Goal: Communication & Community: Ask a question

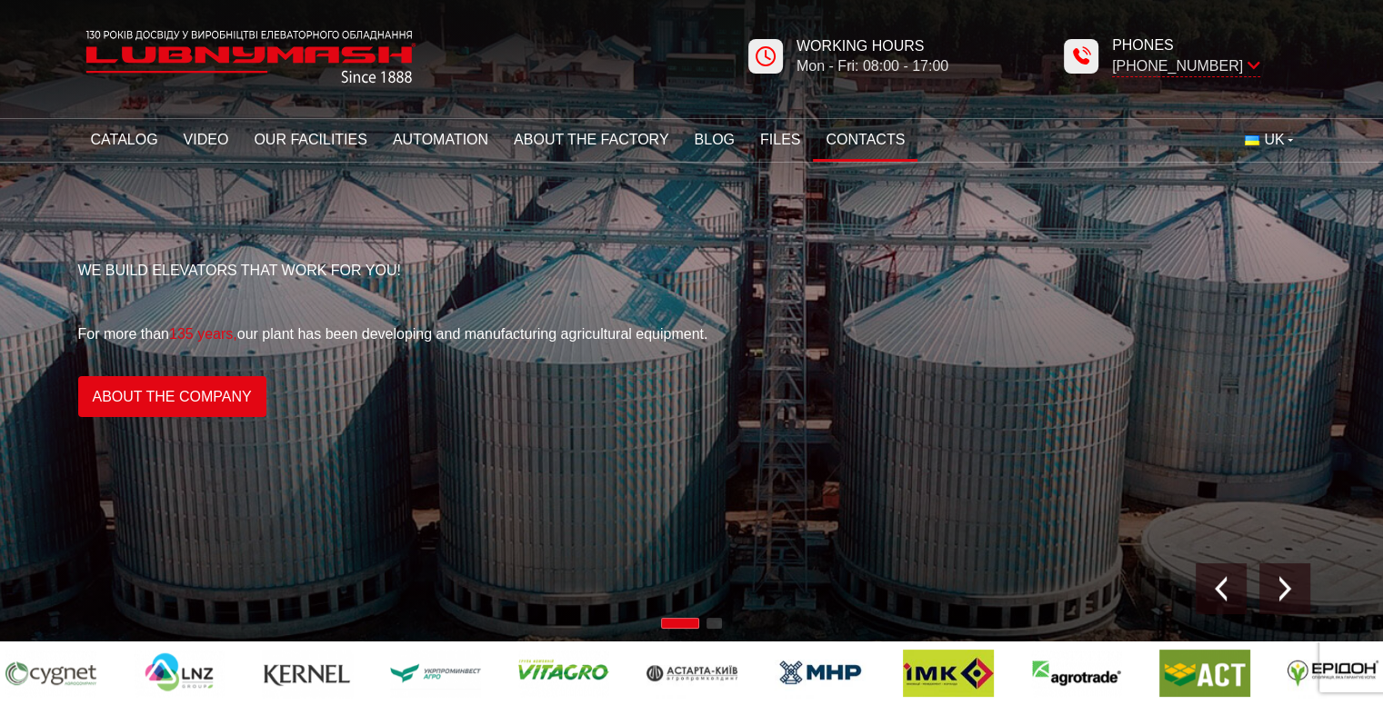
click at [859, 147] on font "Contacts" at bounding box center [864, 139] width 79 height 15
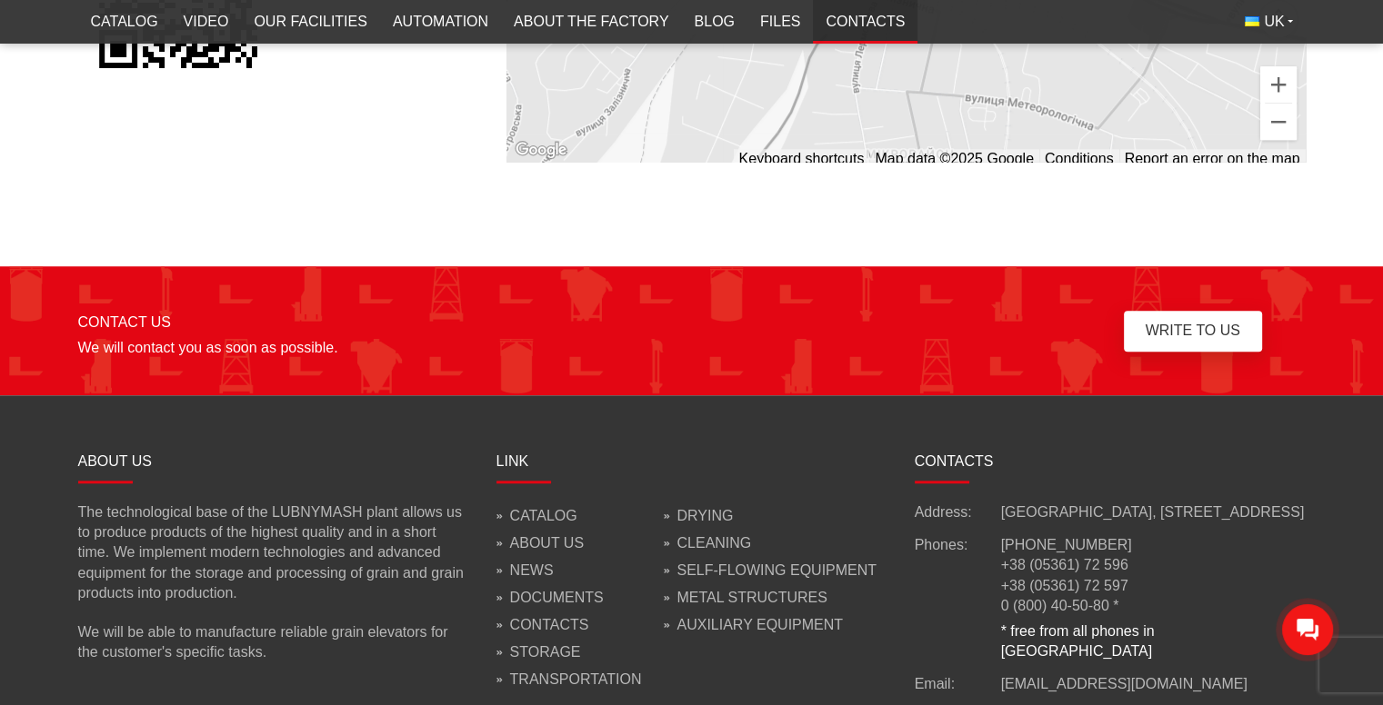
scroll to position [1665, 0]
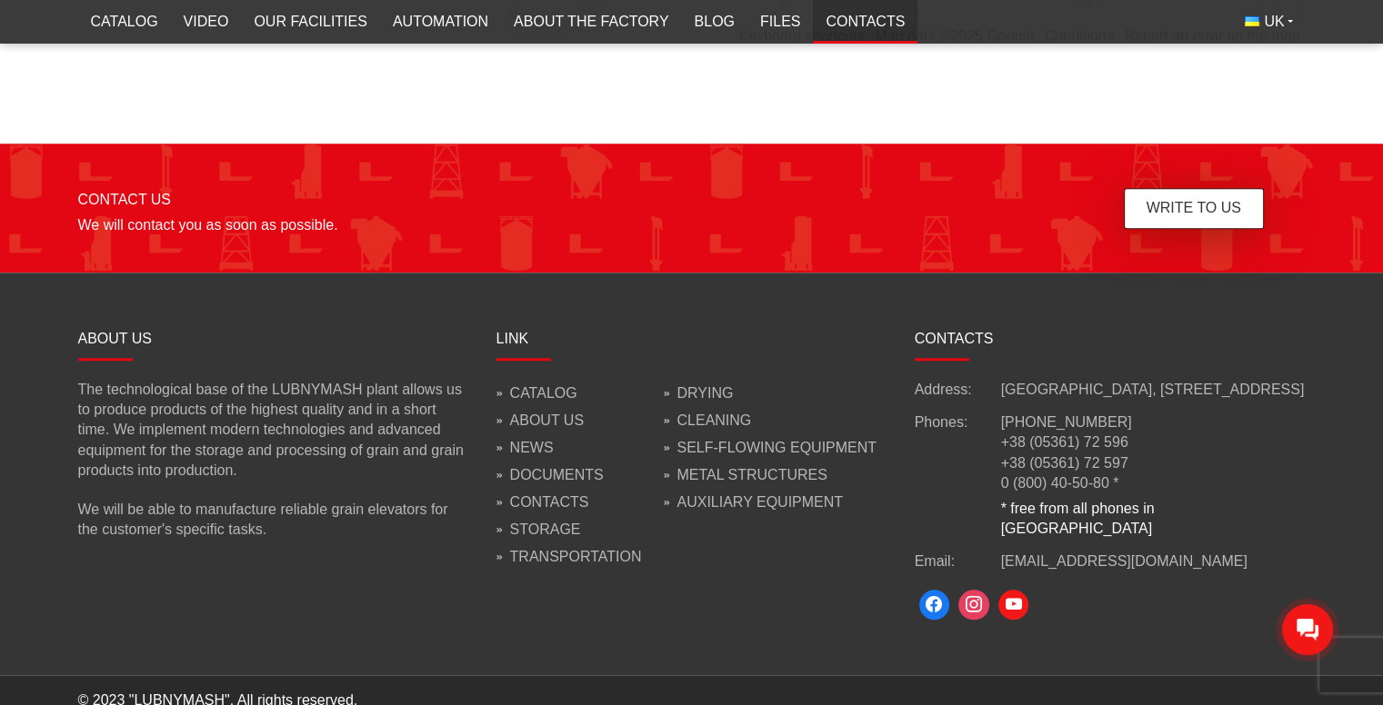
click at [1193, 205] on font "Write to us" at bounding box center [1193, 207] width 95 height 15
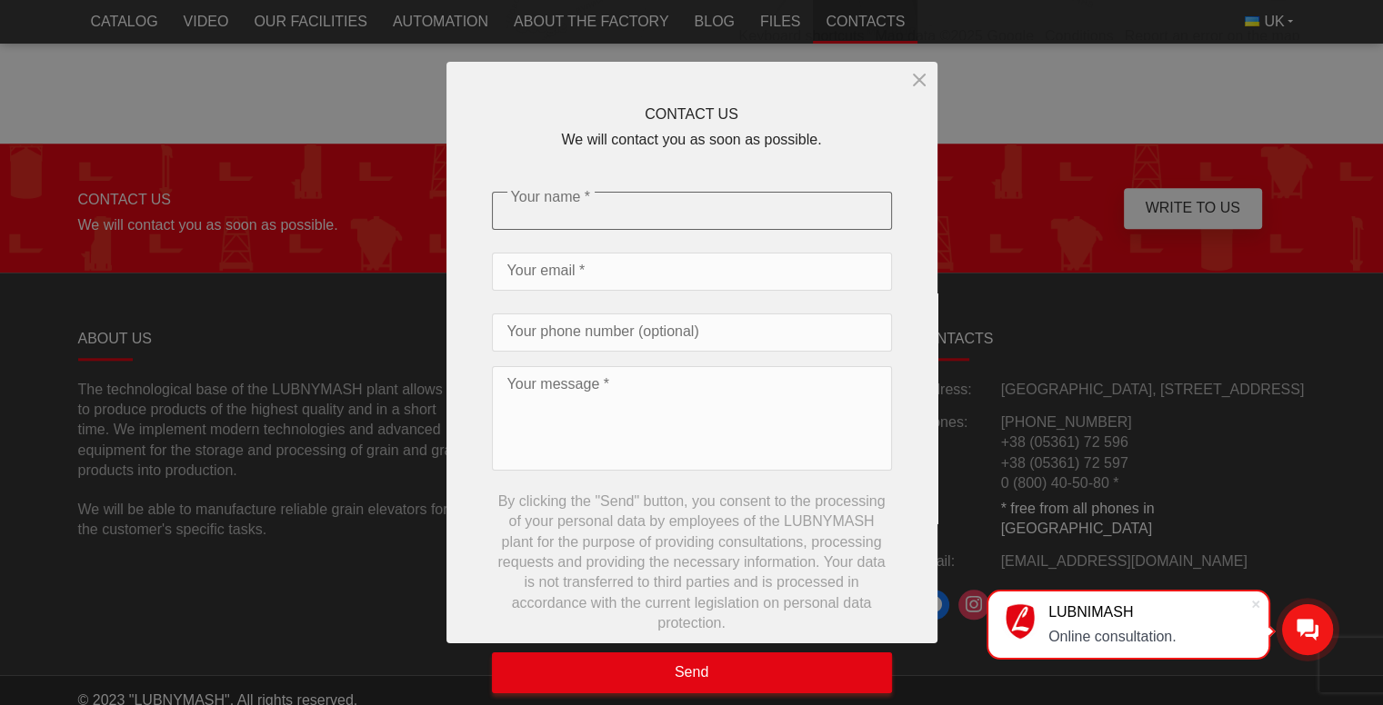
click at [639, 209] on input "Your name *" at bounding box center [692, 211] width 400 height 38
type input "Khalid Hussein"
type input "khalidhussein@alesagitrading.com"
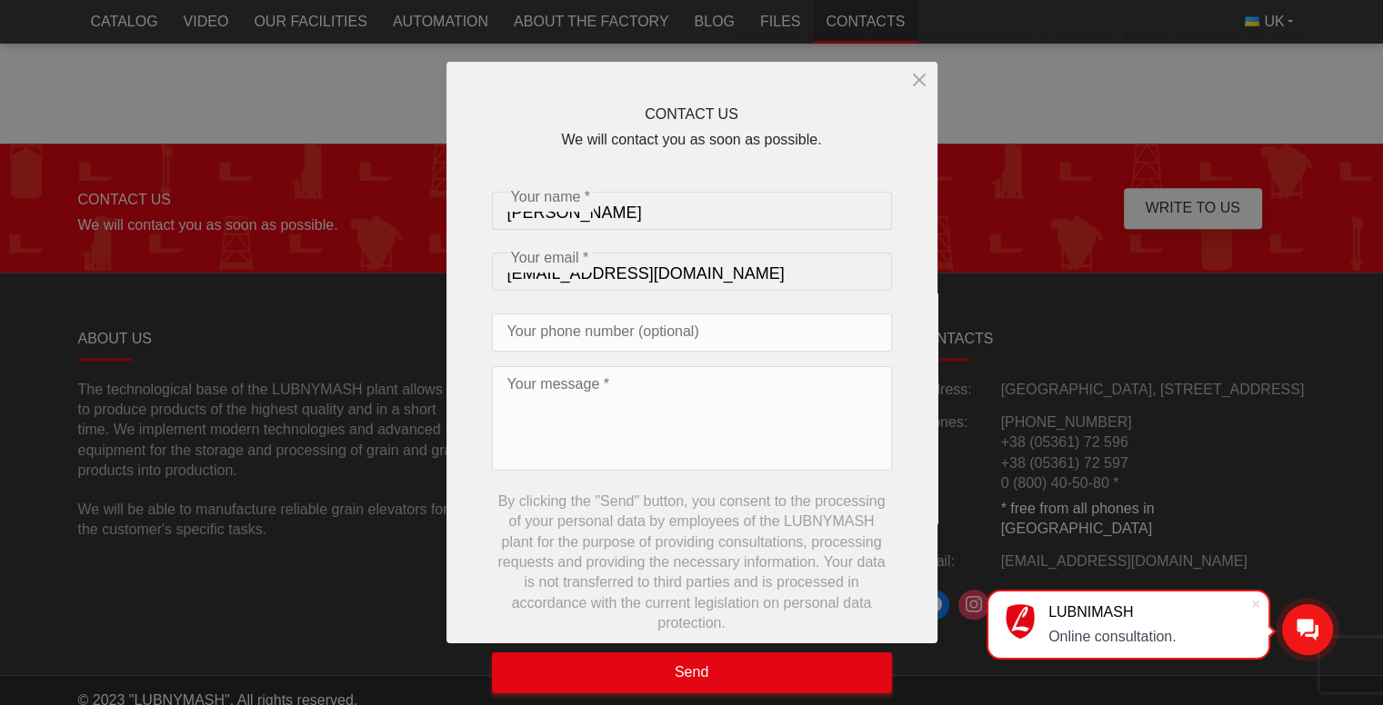
type input "2170016881"
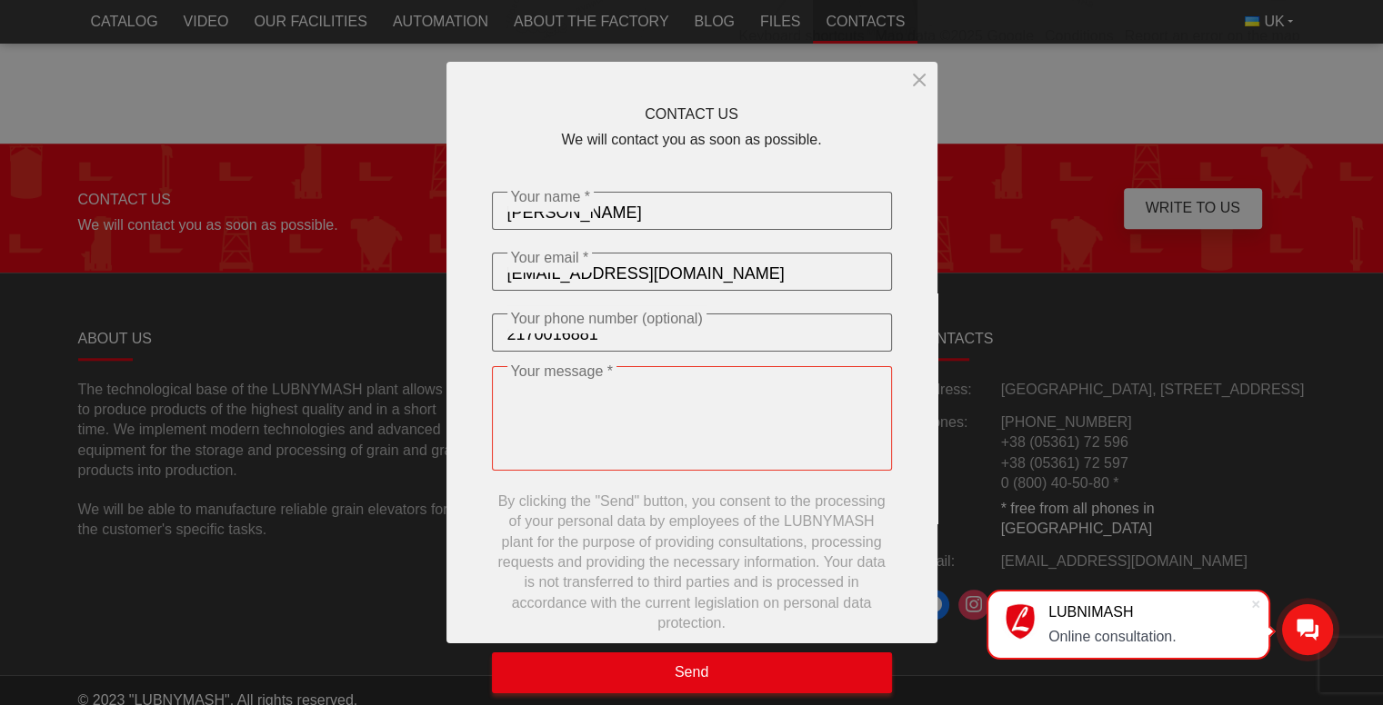
click at [614, 425] on textarea "Your message *" at bounding box center [692, 418] width 400 height 105
paste textarea "Dear Team, I'm Mr. Khalid Hussein, The Director of Sales and Marketing at Alesa…"
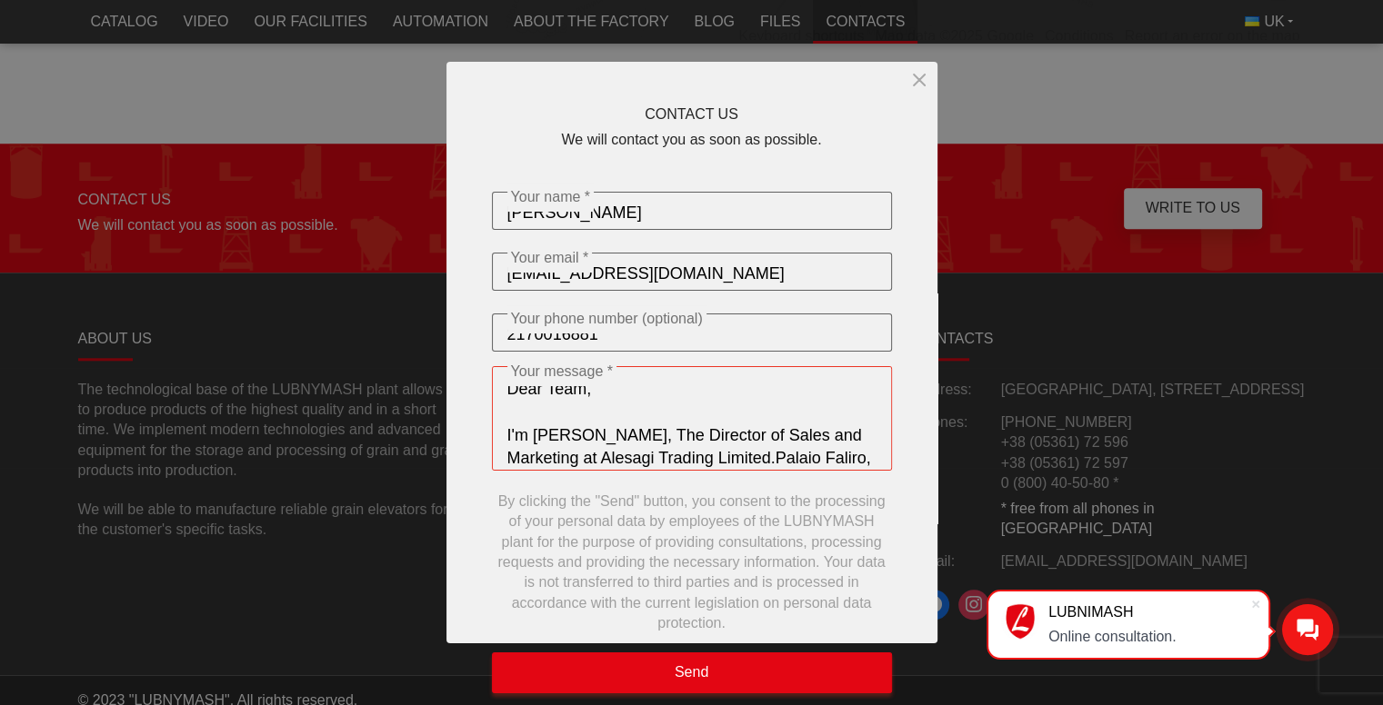
scroll to position [341, 0]
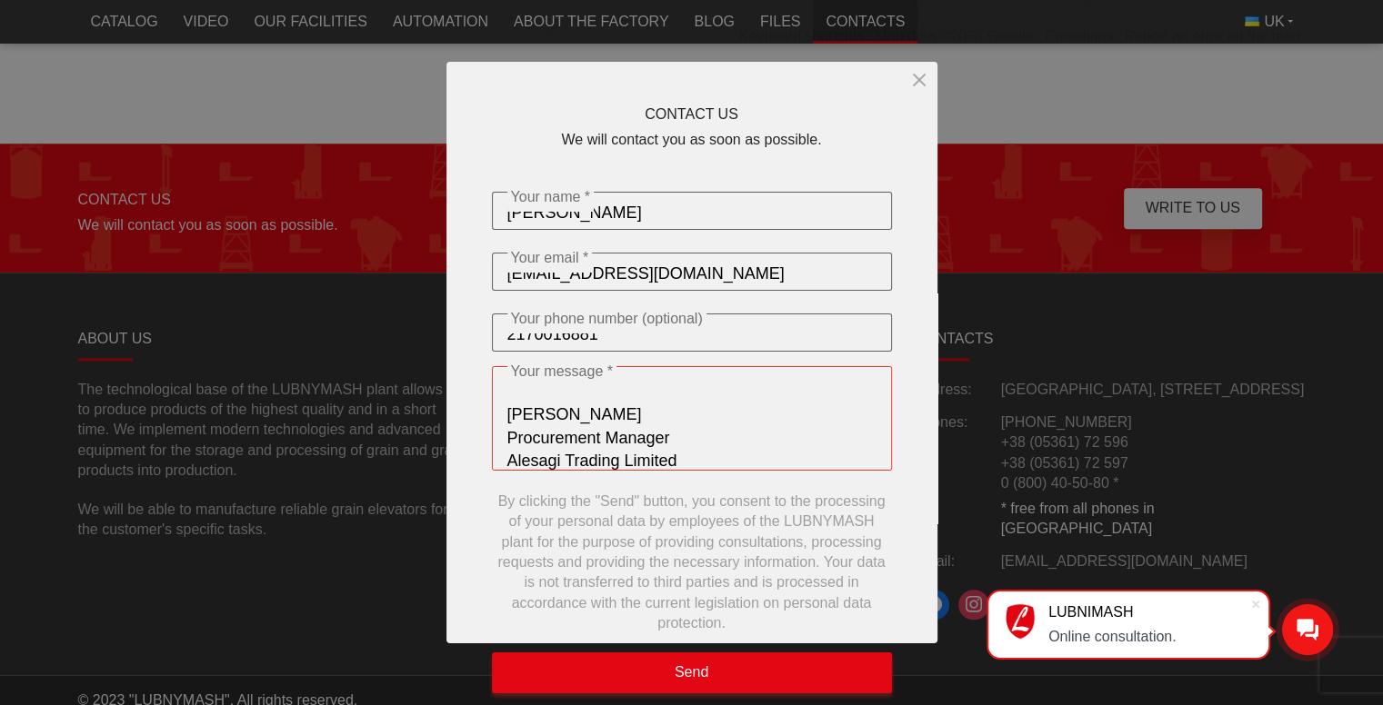
type textarea "Dear Team, I'm Mr. Khalid Hussein, The Director of Sales and Marketing at Alesa…"
click at [735, 322] on input "2170016881" at bounding box center [692, 333] width 400 height 38
type input "2170016881"
click at [795, 281] on input "khalidhussein@alesagitrading.com" at bounding box center [692, 272] width 400 height 38
type input "khalidhussein@alesagitrading.com"
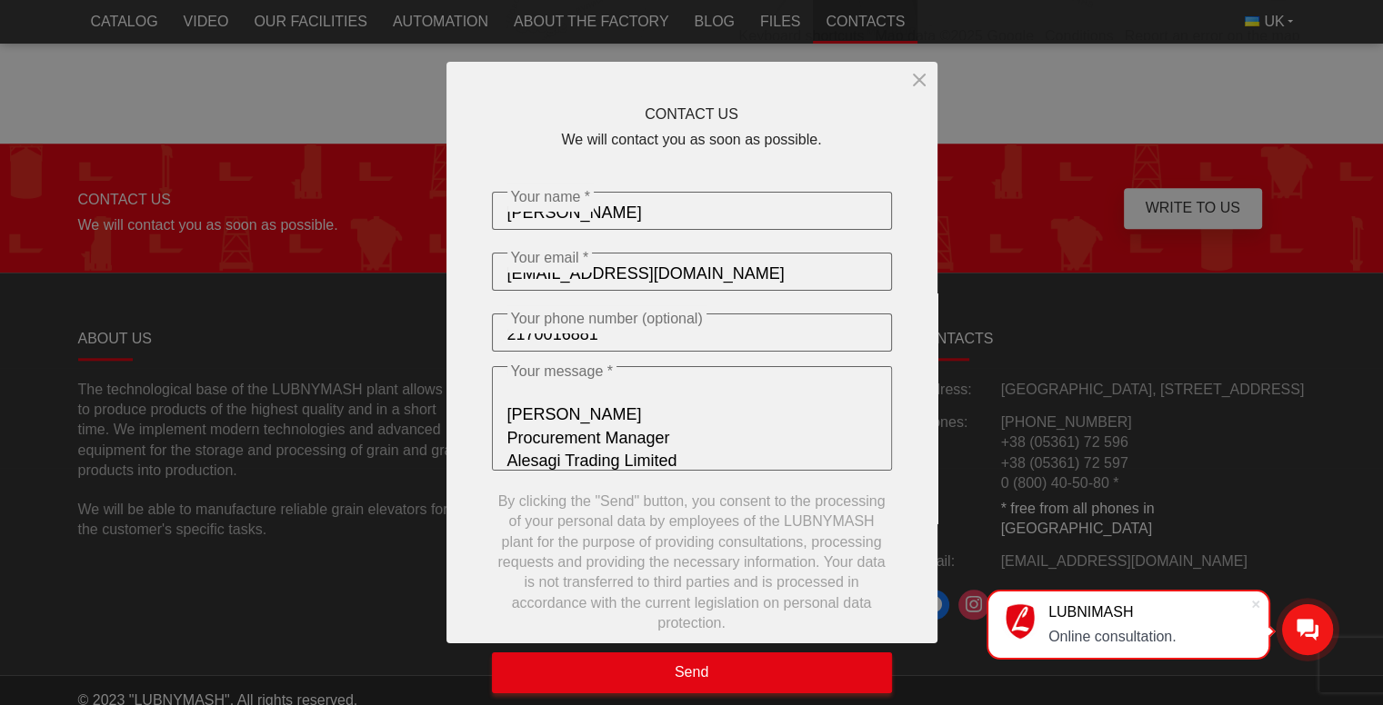
click at [791, 216] on input "Khalid Hussein" at bounding box center [692, 211] width 400 height 38
type input "Khalid Hussein"
click at [766, 168] on div "CONTACT US We will contact you as soon as possible. Khalid Hussein Your name * …" at bounding box center [691, 353] width 491 height 582
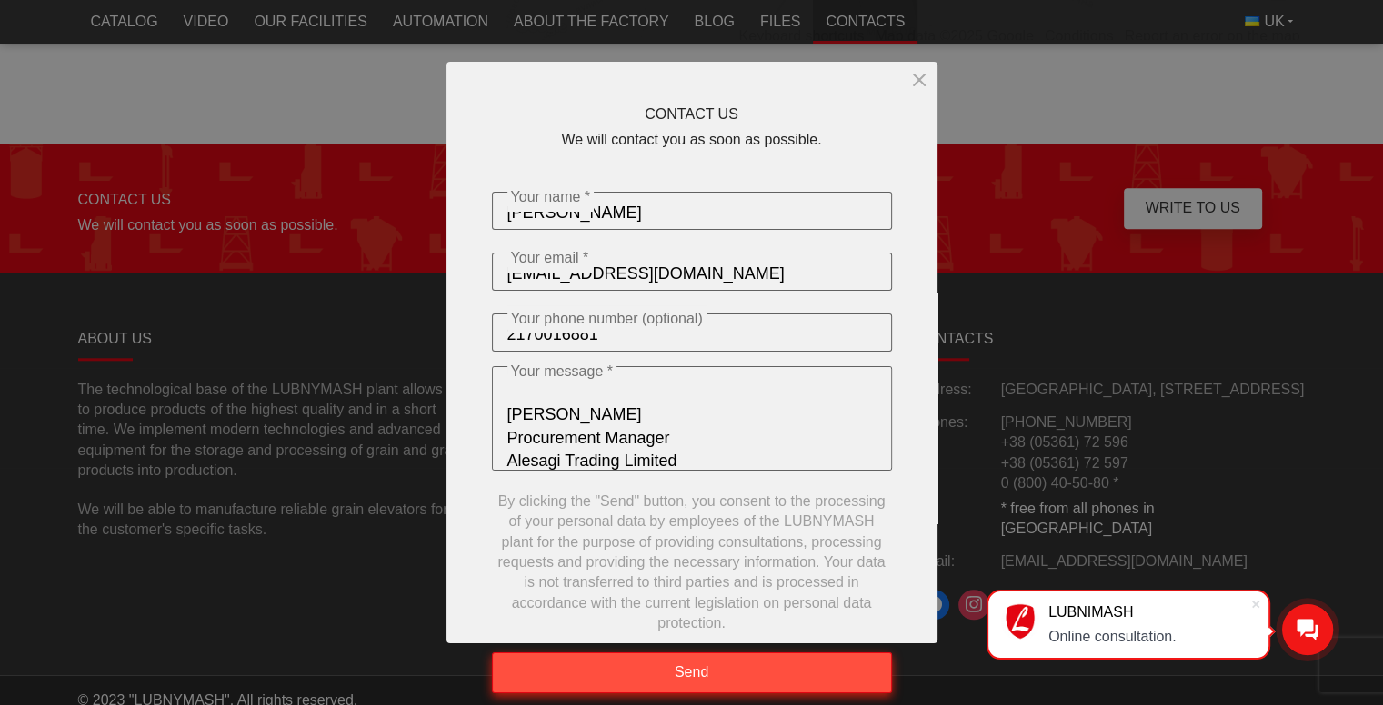
click at [694, 676] on font "Send" at bounding box center [692, 672] width 34 height 15
